Goal: Task Accomplishment & Management: Manage account settings

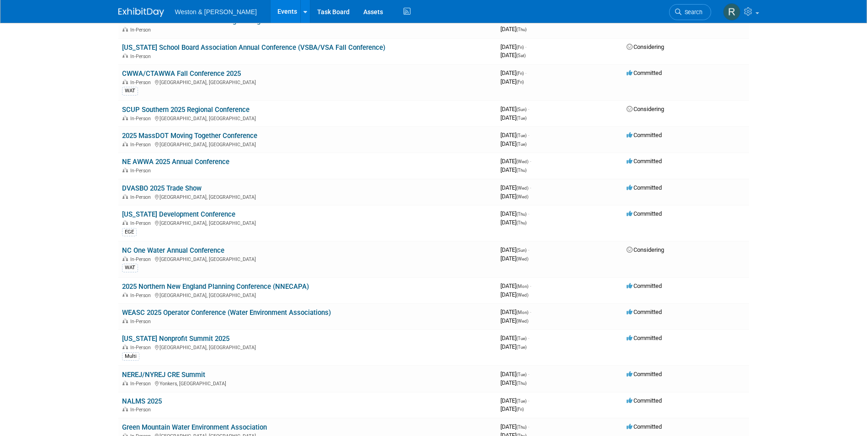
scroll to position [594, 0]
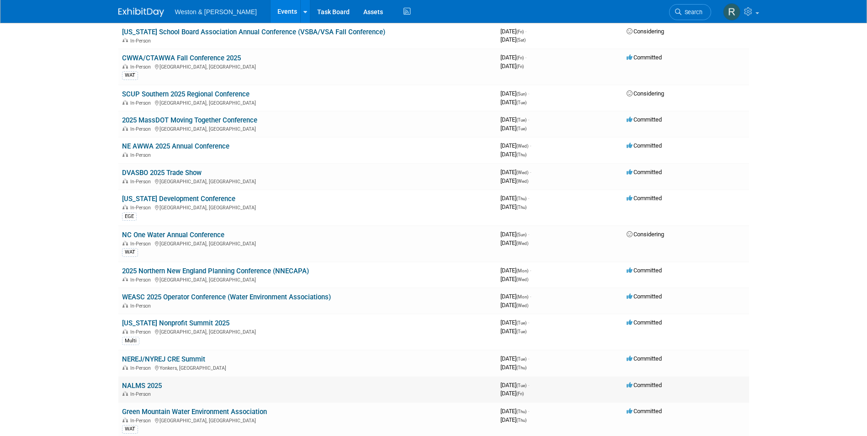
click at [150, 384] on link "NALMS 2025" at bounding box center [142, 386] width 40 height 8
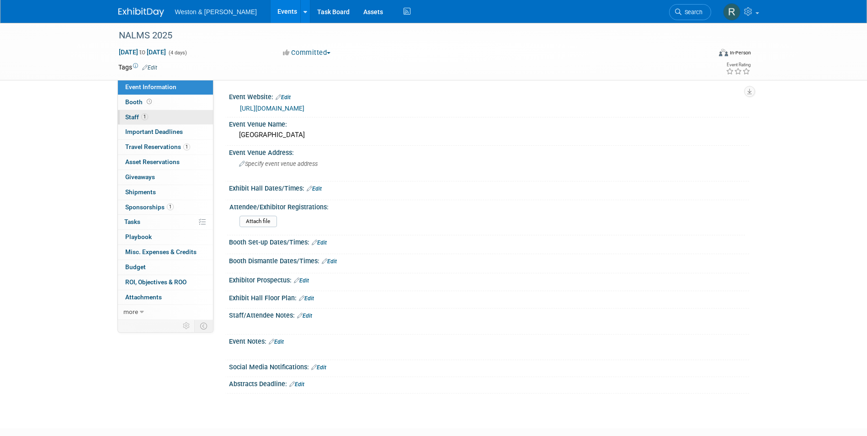
click at [133, 117] on span "Staff 1" at bounding box center [136, 116] width 23 height 7
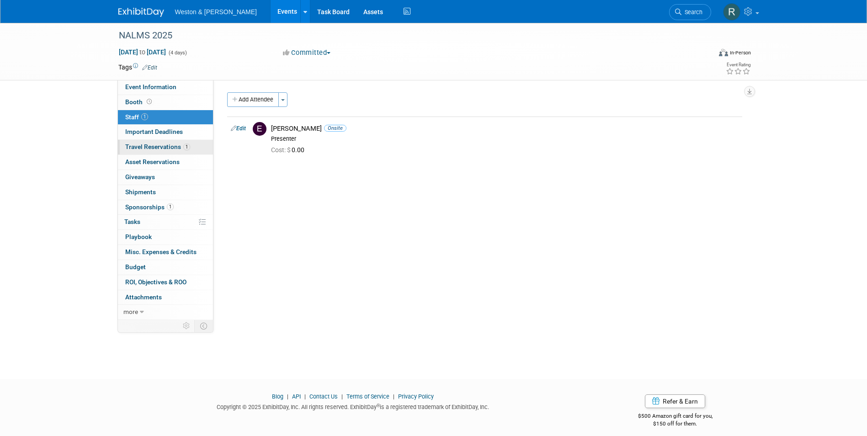
click at [138, 148] on span "Travel Reservations 1" at bounding box center [157, 146] width 65 height 7
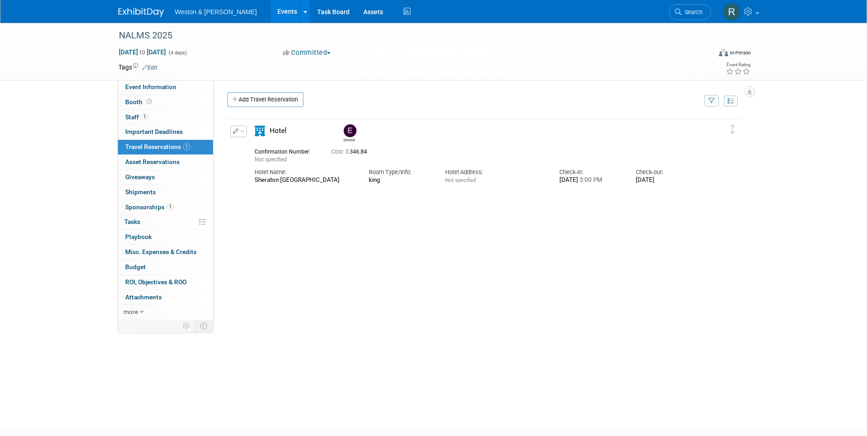
click at [488, 228] on div "Delete Reservation [PERSON_NAME] Not specified Cost: $" at bounding box center [484, 254] width 515 height 274
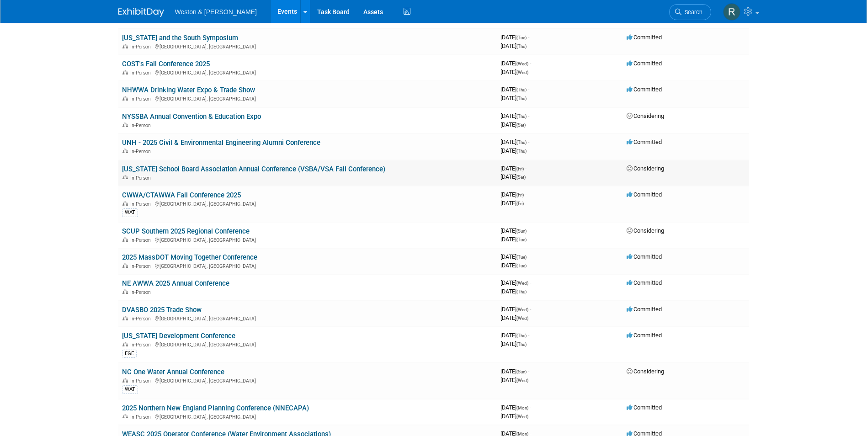
scroll to position [503, 0]
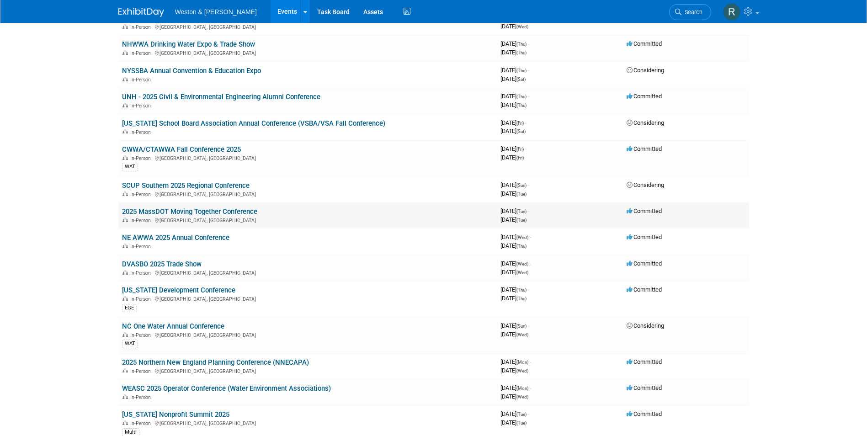
click at [237, 209] on link "2025 MassDOT Moving Together Conference" at bounding box center [189, 211] width 135 height 8
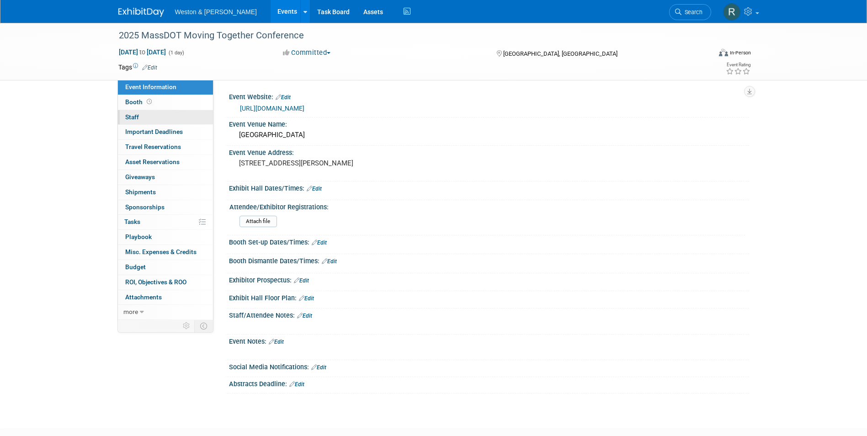
click at [130, 113] on span "Staff 0" at bounding box center [132, 116] width 14 height 7
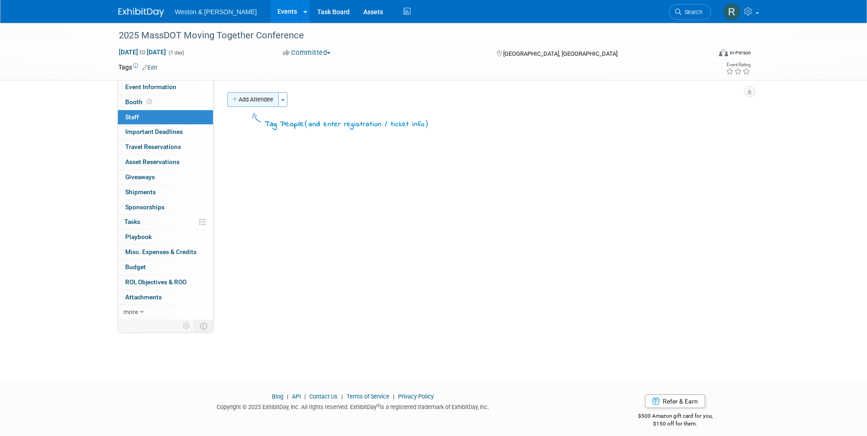
click at [251, 100] on button "Add Attendee" at bounding box center [253, 99] width 52 height 15
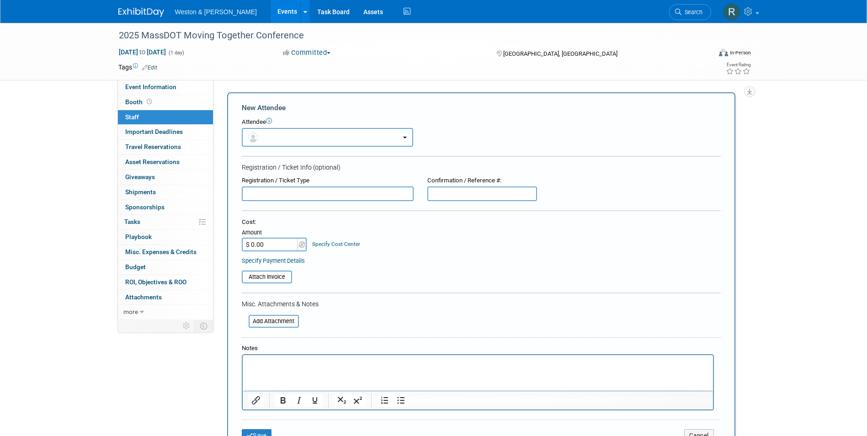
click at [271, 132] on button "button" at bounding box center [327, 137] width 171 height 19
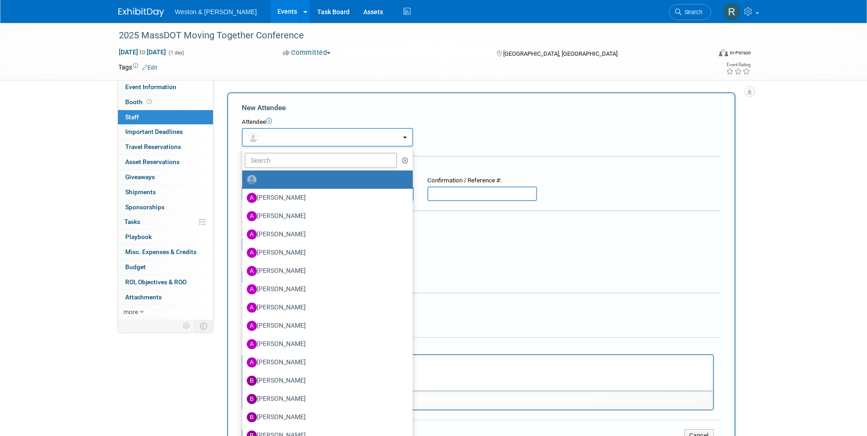
click at [271, 133] on button "button" at bounding box center [327, 137] width 171 height 19
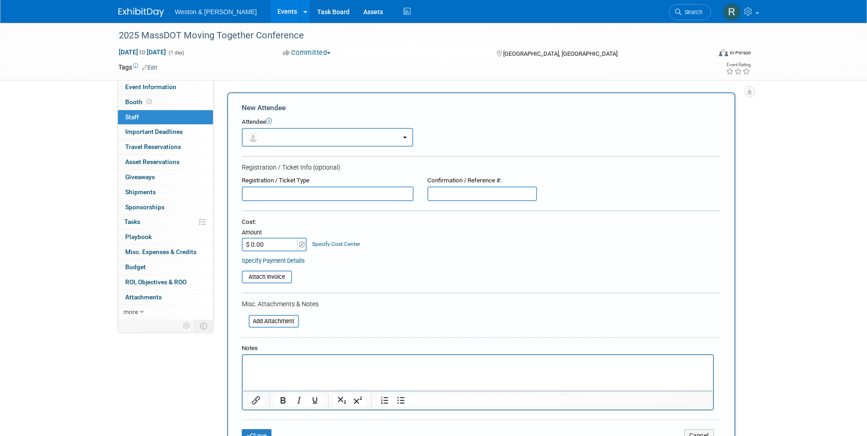
click at [272, 138] on button "button" at bounding box center [327, 137] width 171 height 19
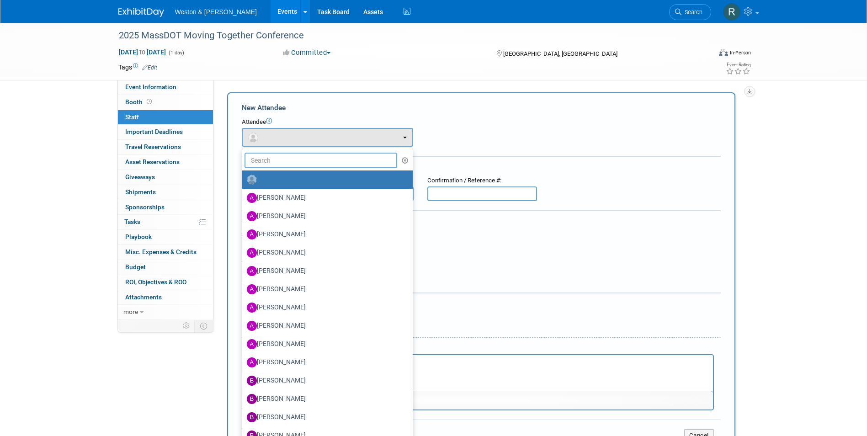
click at [272, 158] on input "text" at bounding box center [320, 161] width 153 height 16
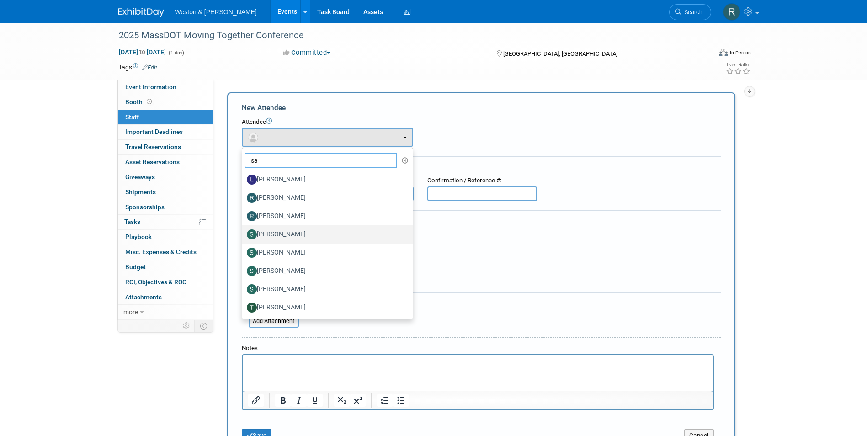
type input "sa"
click at [272, 231] on label "[PERSON_NAME]" at bounding box center [325, 234] width 157 height 15
click at [244, 231] on input "[PERSON_NAME]" at bounding box center [241, 233] width 6 height 6
select select "e34c3a78-974b-43a5-8b0a-856129af385c"
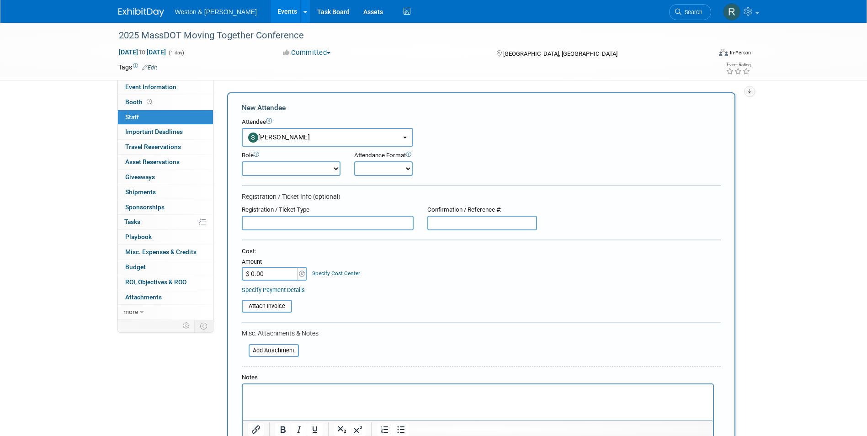
click at [560, 293] on div "Specify Payment Details" at bounding box center [481, 290] width 479 height 10
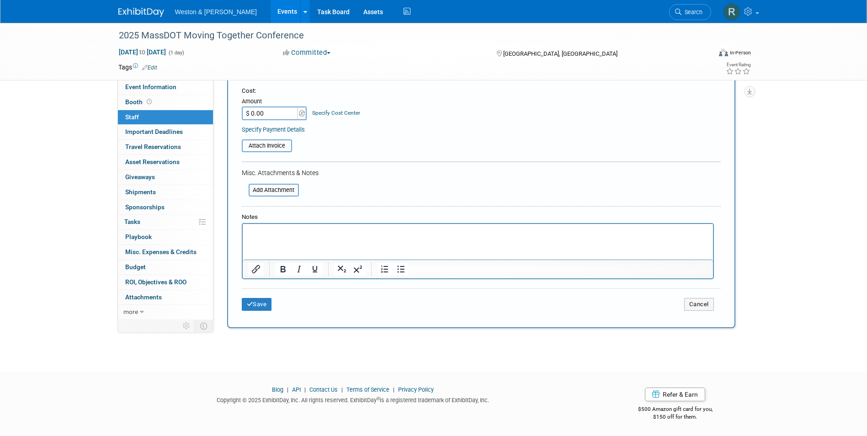
scroll to position [161, 0]
click at [256, 304] on button "Save" at bounding box center [257, 304] width 30 height 13
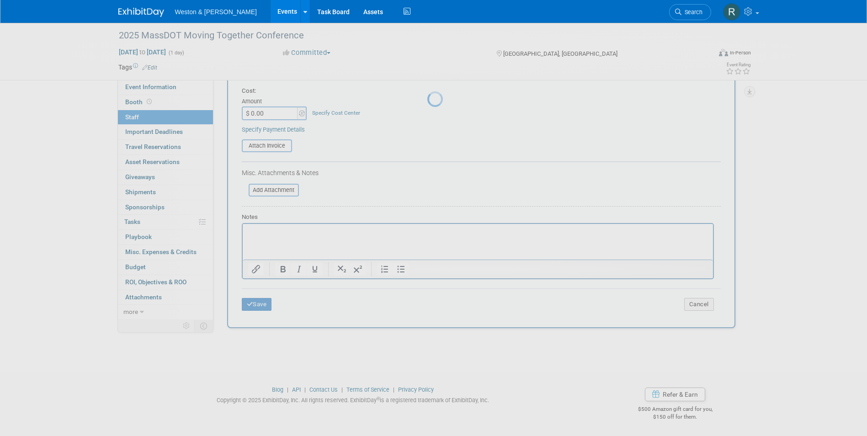
scroll to position [7, 0]
